Goal: Complete application form

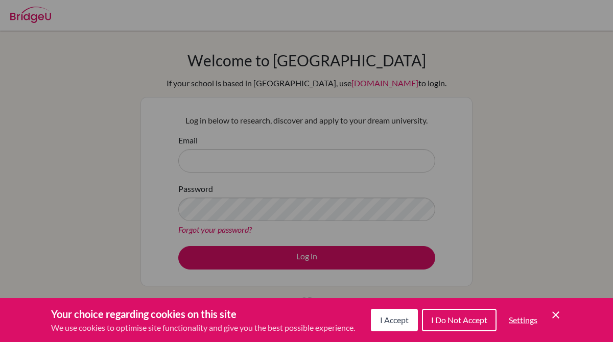
click at [559, 312] on icon "Cookie Control Close Icon" at bounding box center [556, 315] width 12 height 12
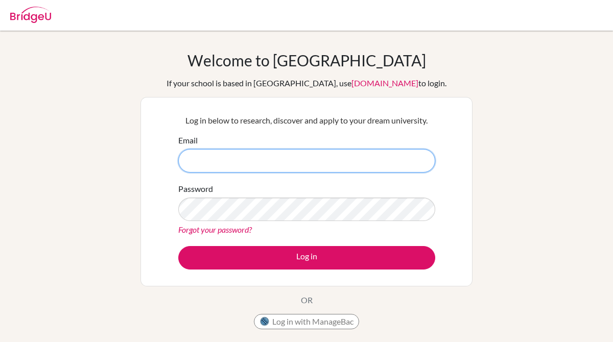
click at [298, 162] on input "Email" at bounding box center [306, 161] width 257 height 24
type input "[EMAIL_ADDRESS][DOMAIN_NAME]"
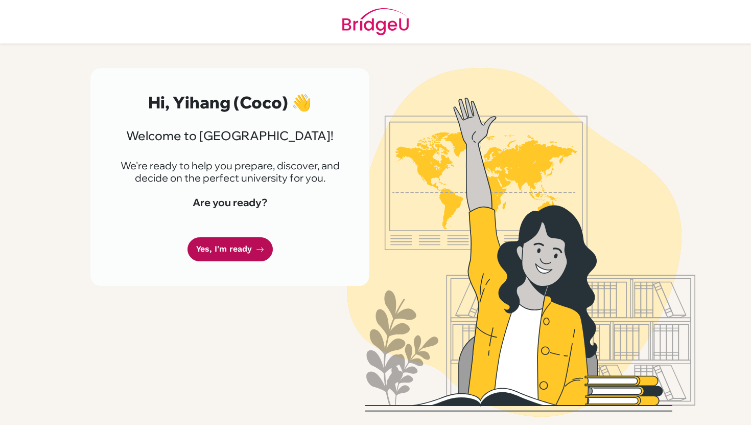
click at [250, 254] on link "Yes, I'm ready" at bounding box center [230, 249] width 85 height 24
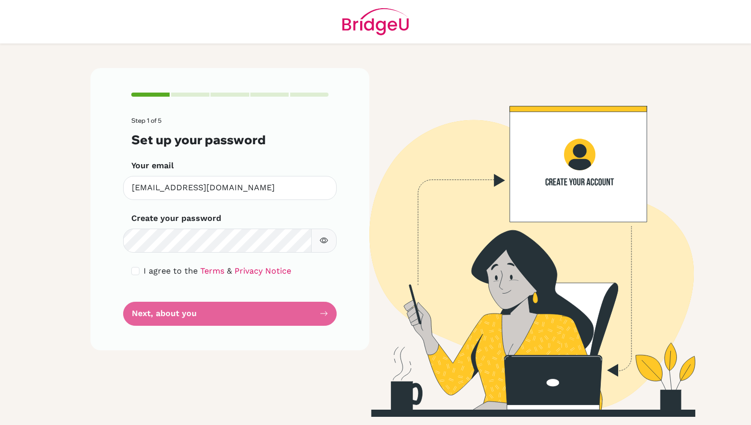
click at [323, 241] on icon "button" at bounding box center [324, 240] width 8 height 8
click at [135, 271] on input "checkbox" at bounding box center [135, 271] width 8 height 8
checkbox input "true"
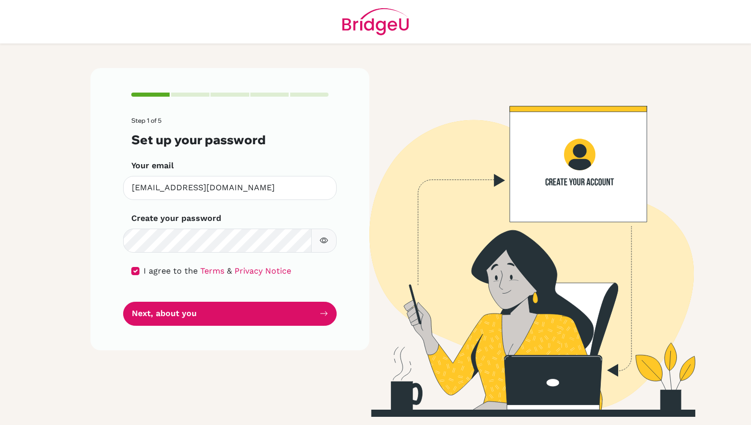
click at [317, 242] on button "button" at bounding box center [324, 240] width 26 height 24
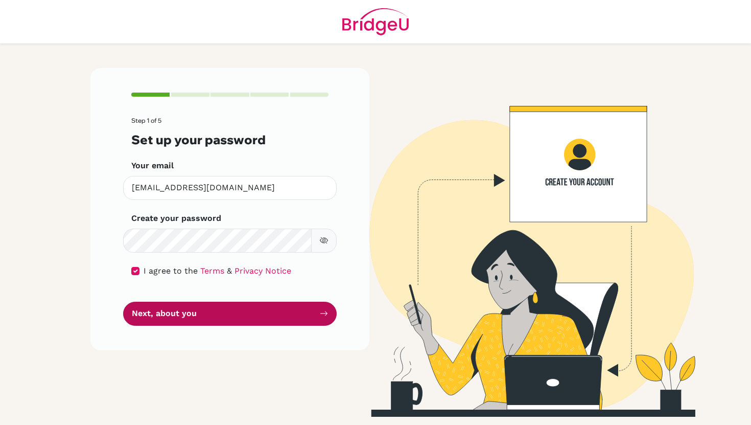
click at [245, 307] on button "Next, about you" at bounding box center [230, 313] width 214 height 24
